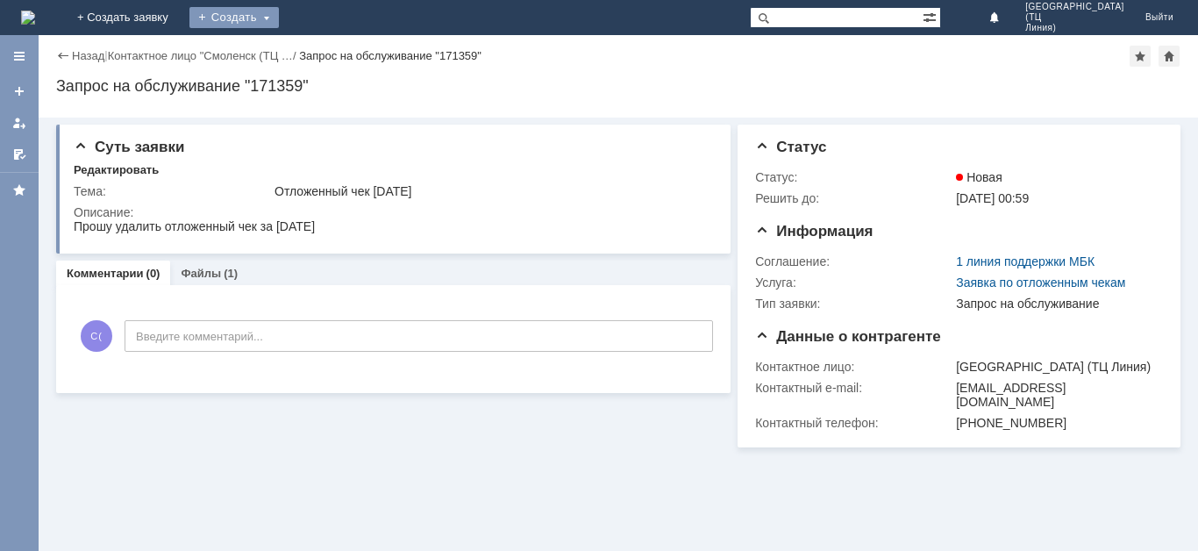
click at [279, 15] on div "Создать" at bounding box center [233, 17] width 89 height 21
click at [326, 48] on link "Заявка" at bounding box center [259, 52] width 133 height 21
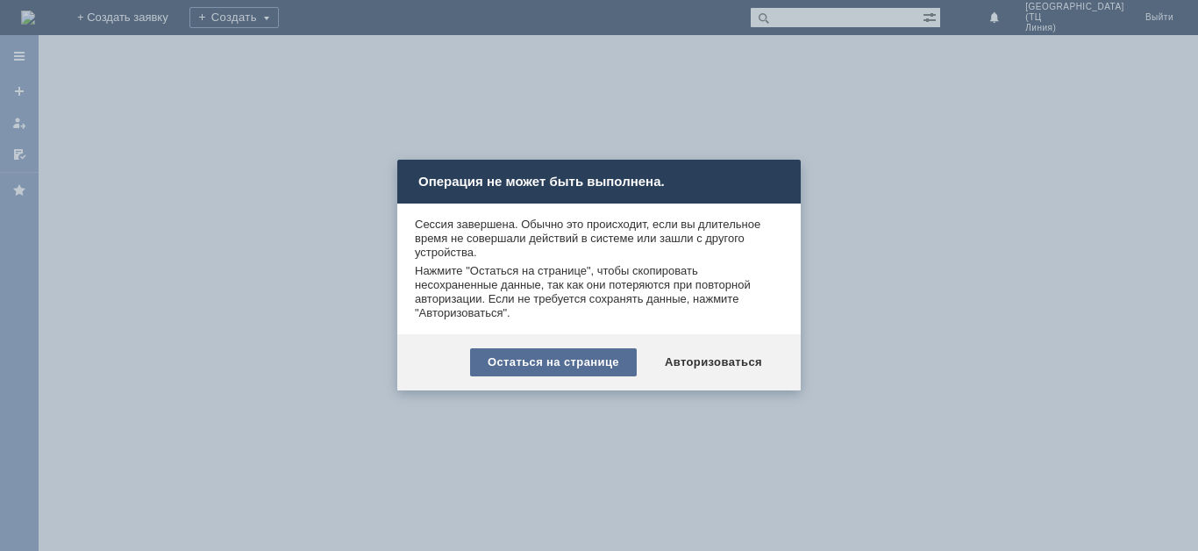
click at [567, 363] on div "Остаться на странице" at bounding box center [553, 362] width 167 height 28
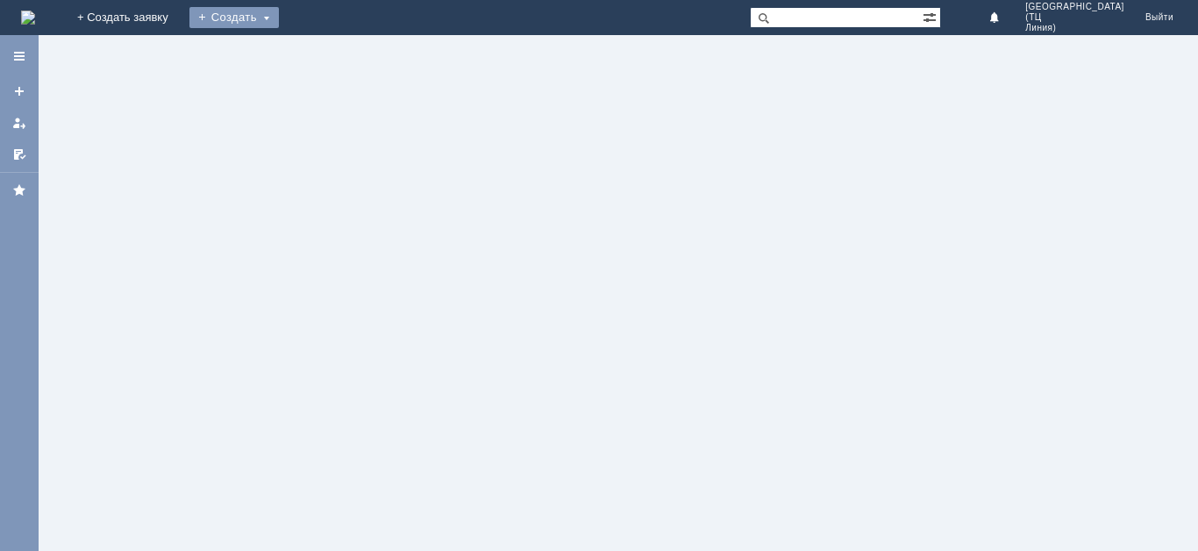
click at [279, 14] on div "Создать" at bounding box center [233, 17] width 89 height 21
click at [326, 48] on link "Заявка" at bounding box center [259, 52] width 133 height 21
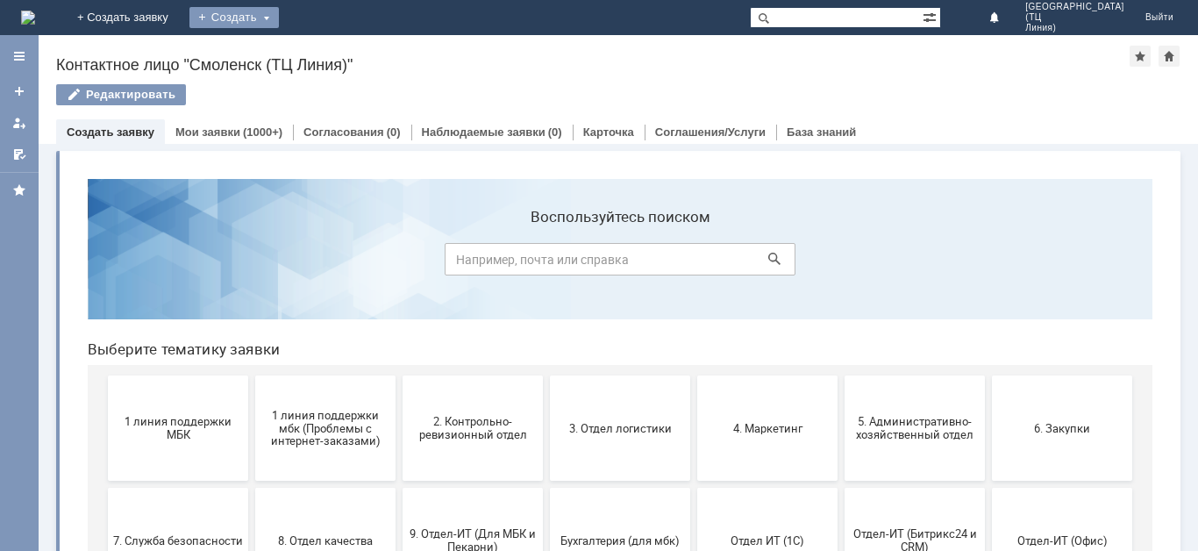
click at [279, 13] on div "Создать" at bounding box center [233, 17] width 89 height 21
click at [326, 53] on link "Заявка" at bounding box center [259, 52] width 133 height 21
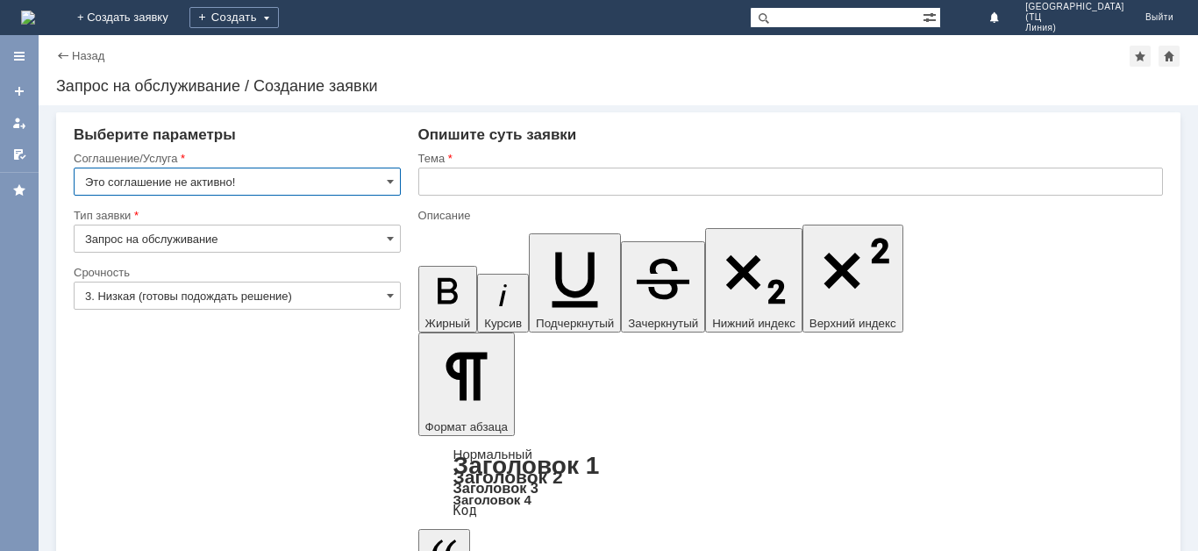
click at [314, 181] on input "Это соглашение не активно!" at bounding box center [237, 182] width 327 height 28
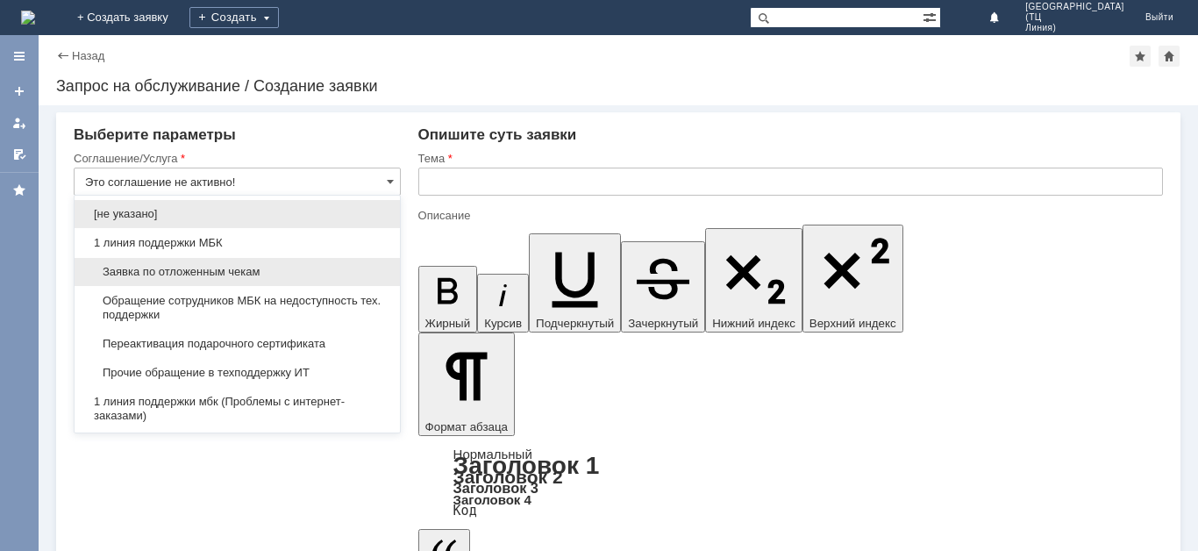
click at [253, 272] on span "Заявка по отложенным чекам" at bounding box center [237, 272] width 304 height 14
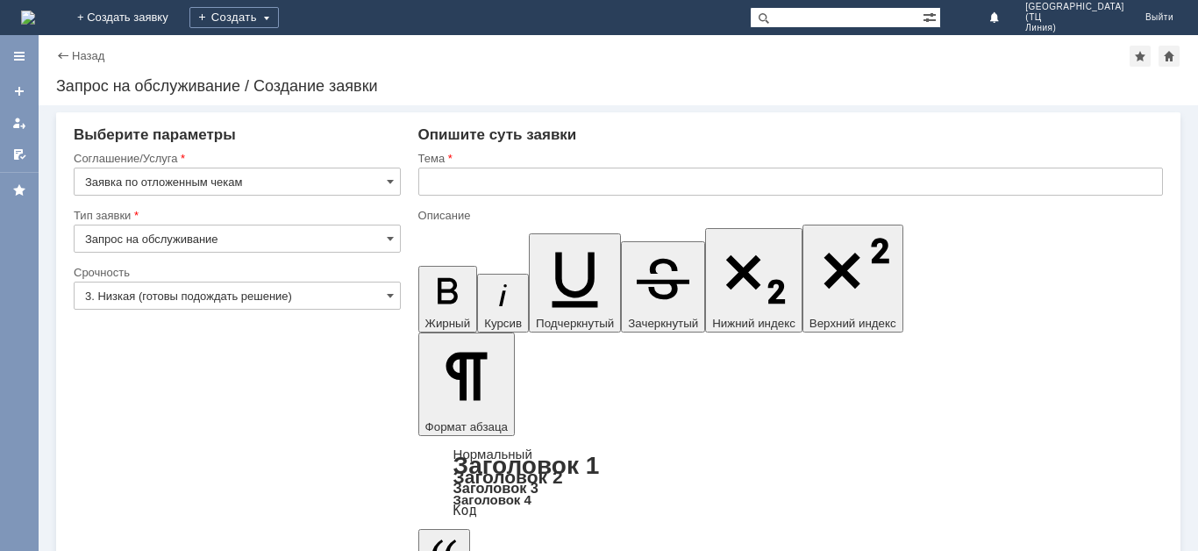
type input "Заявка по отложенным чекам"
click at [289, 296] on input "3. Низкая (готовы подождать решение)" at bounding box center [237, 296] width 327 height 28
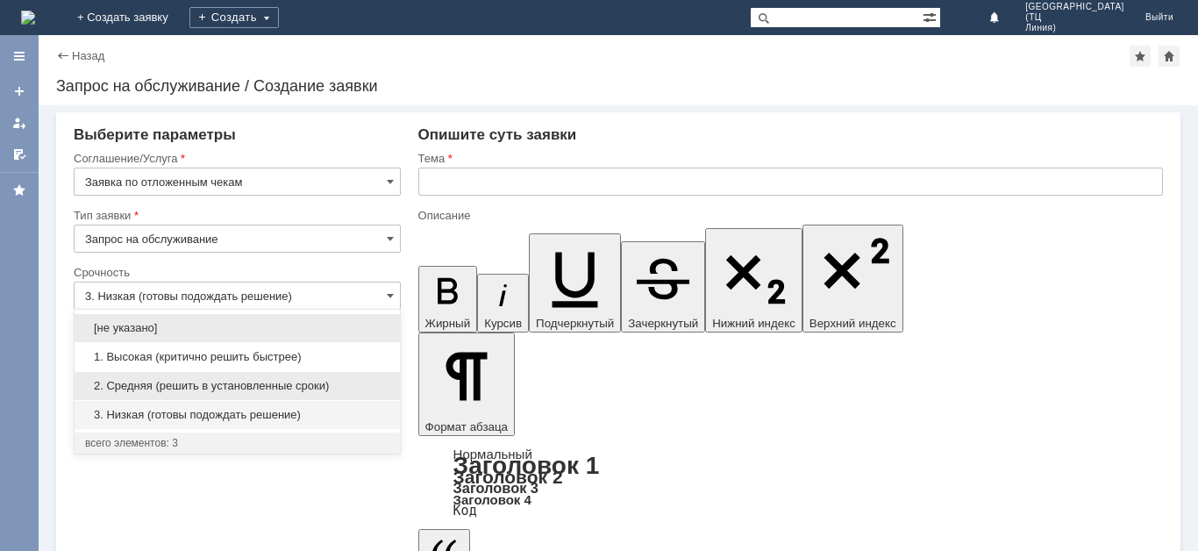
click at [245, 383] on span "2. Средняя (решить в установленные сроки)" at bounding box center [237, 386] width 304 height 14
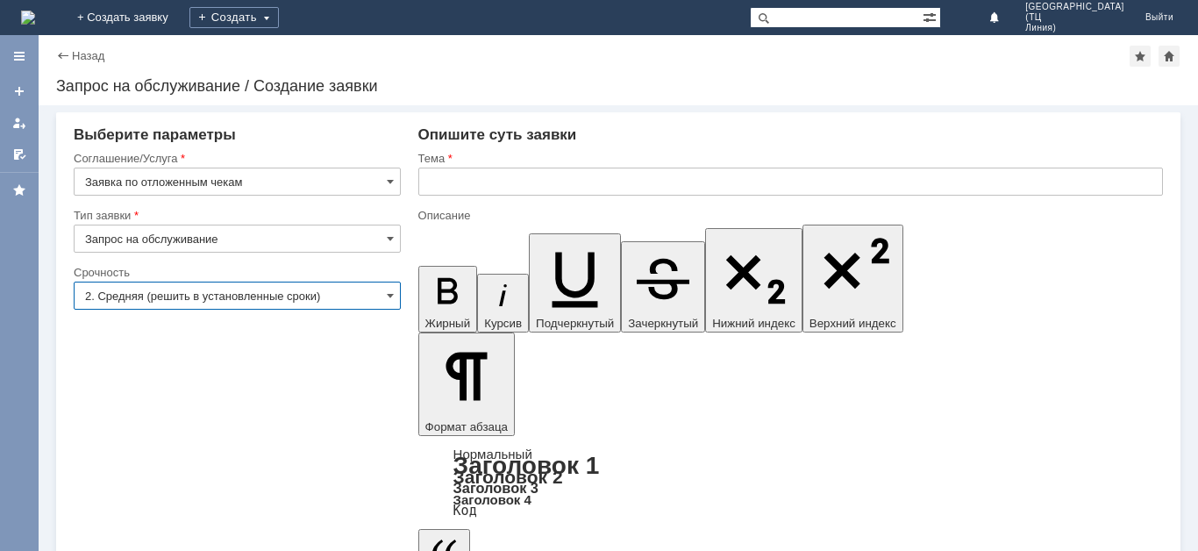
type input "2. Средняя (решить в установленные сроки)"
click at [453, 175] on input "text" at bounding box center [790, 182] width 745 height 28
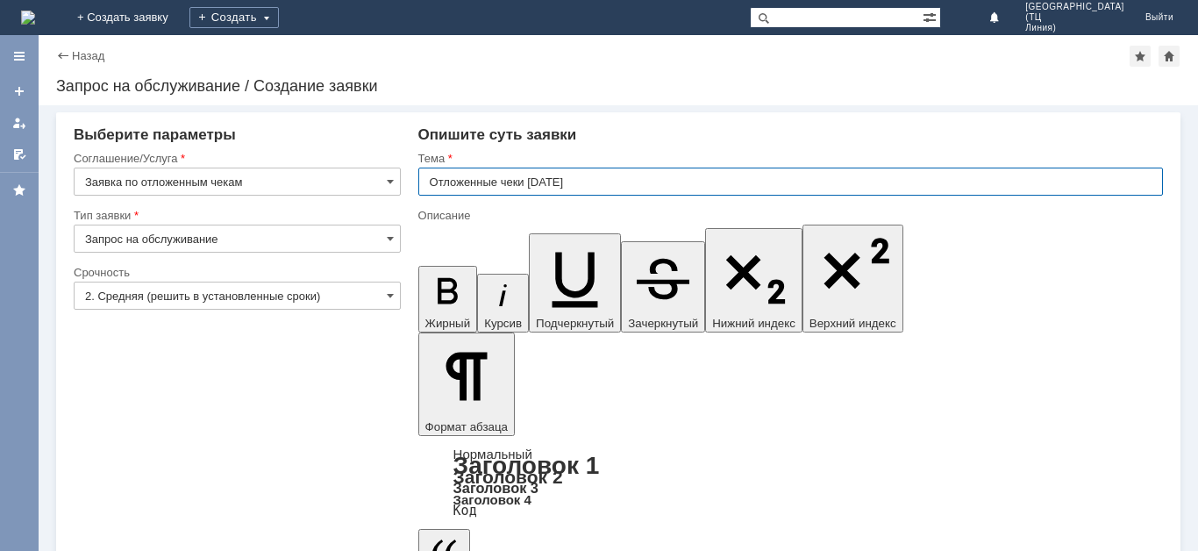
type input "Отложенные чеки [DATE]"
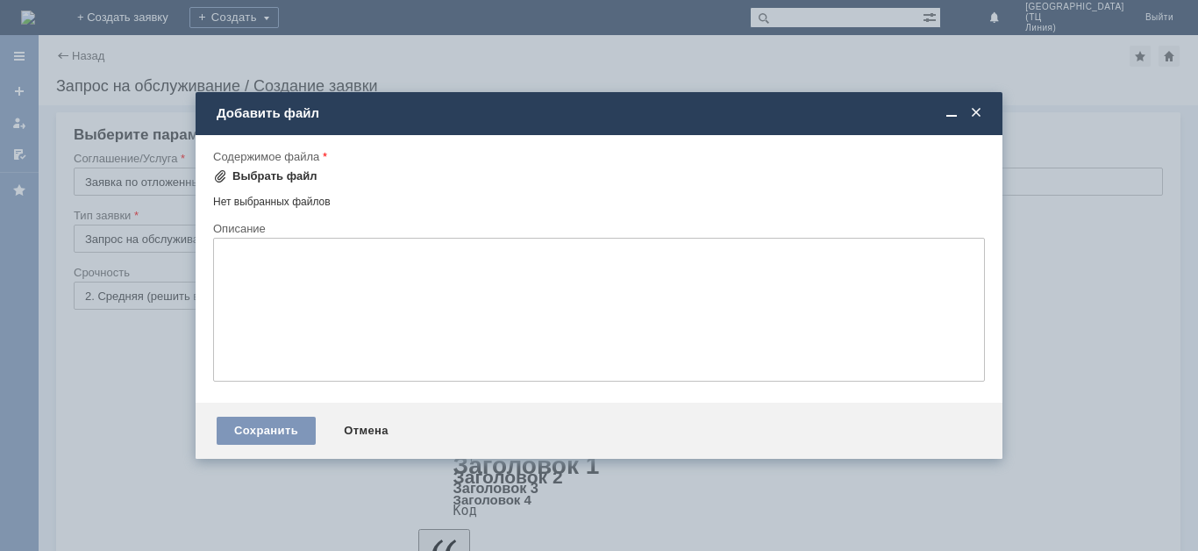
click at [273, 179] on div "Выбрать файл" at bounding box center [274, 176] width 85 height 14
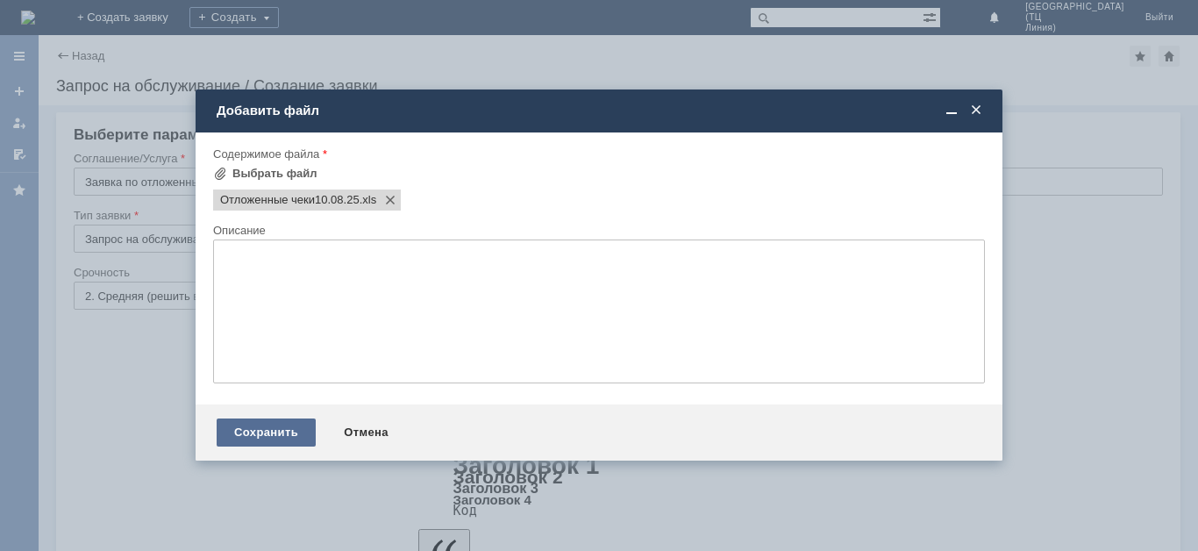
click at [262, 432] on div "Сохранить" at bounding box center [266, 432] width 99 height 28
